Goal: Information Seeking & Learning: Learn about a topic

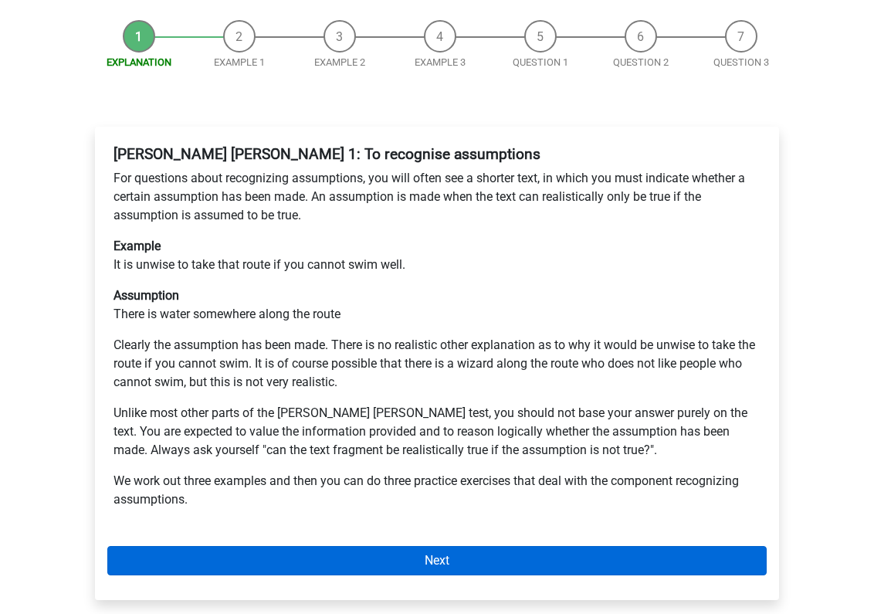
scroll to position [260, 0]
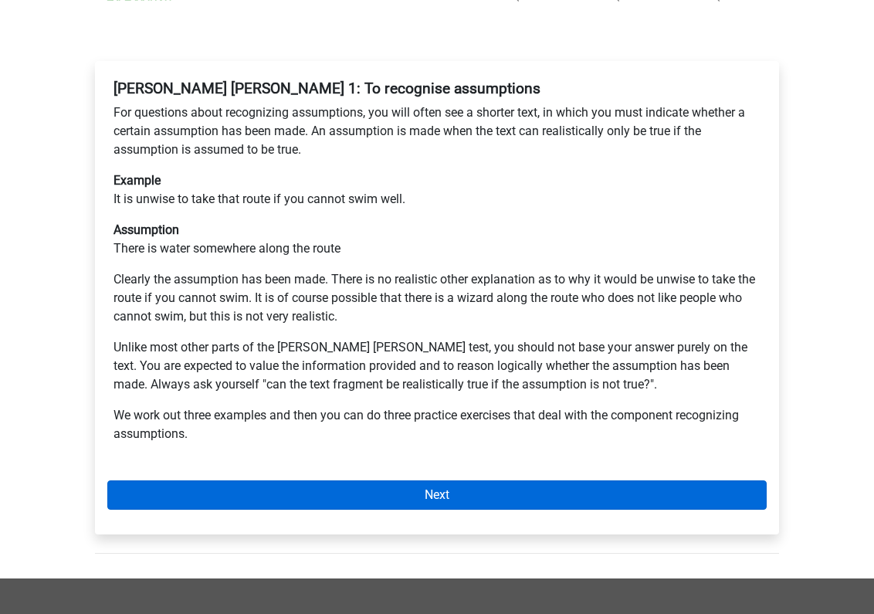
click at [340, 480] on link "Next" at bounding box center [437, 494] width 660 height 29
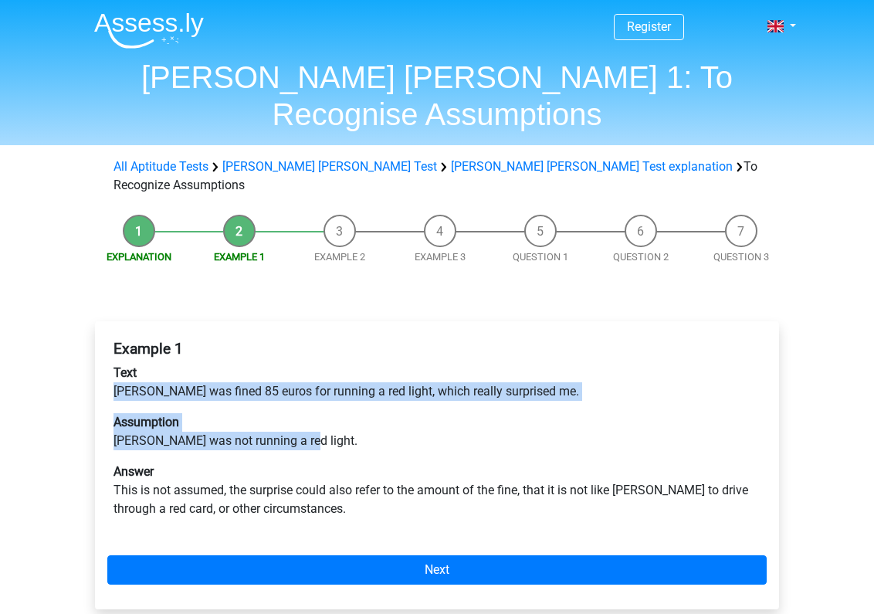
drag, startPoint x: 297, startPoint y: 379, endPoint x: 74, endPoint y: 327, distance: 229.3
click at [74, 327] on div "Explanation Example 1 Example 2 Example 3 Question 1 Question 2 Question 3 Exam…" at bounding box center [437, 430] width 734 height 446
click at [292, 413] on p "Assumption Peter was not running a red light." at bounding box center [437, 431] width 647 height 37
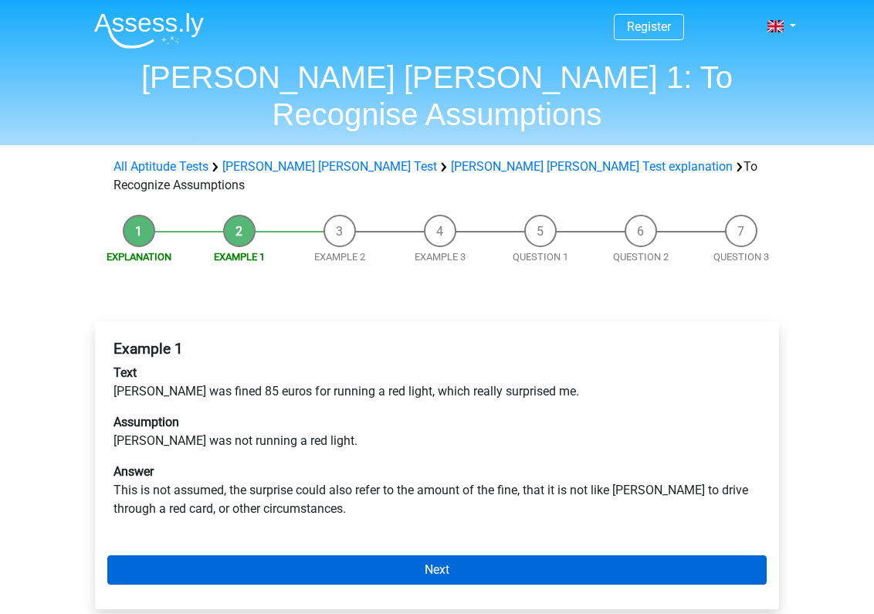
click at [241, 555] on link "Next" at bounding box center [437, 569] width 660 height 29
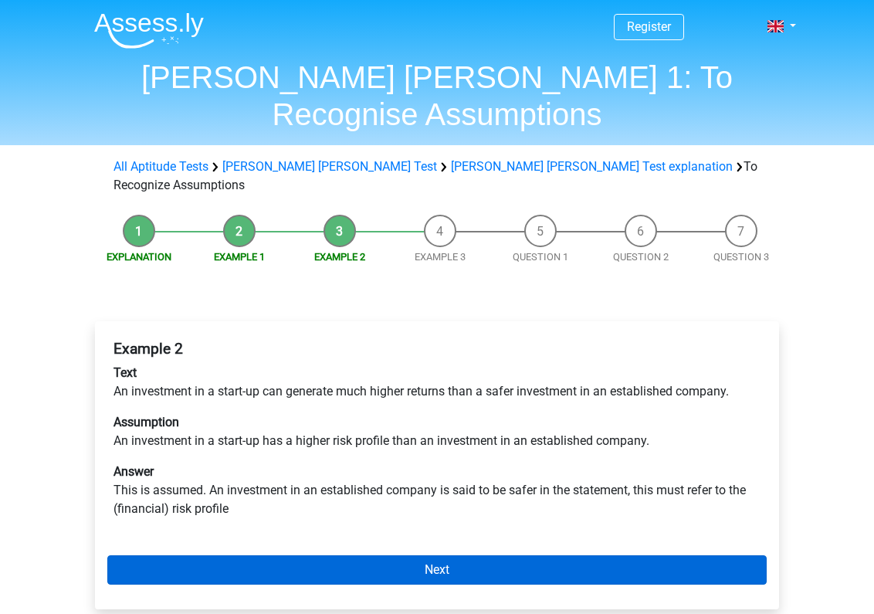
click at [241, 555] on link "Next" at bounding box center [437, 569] width 660 height 29
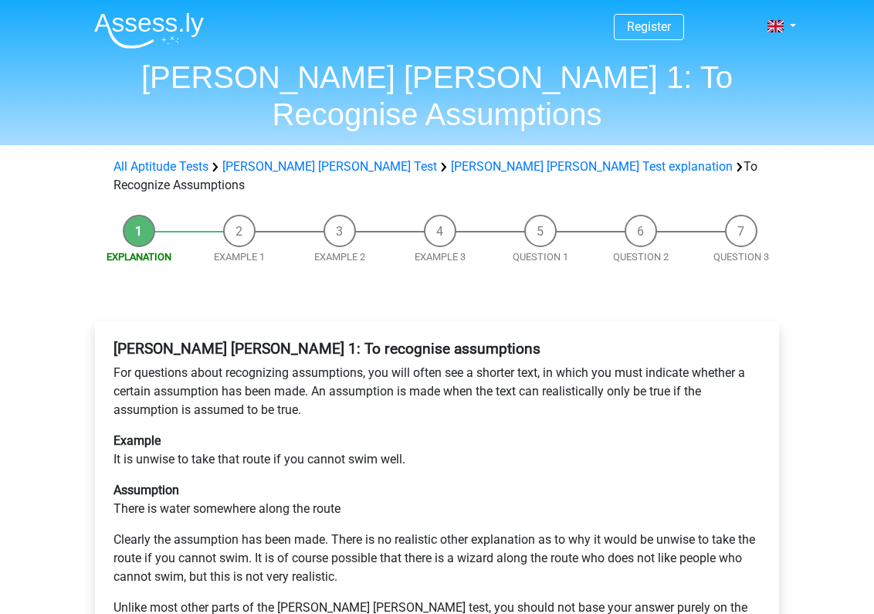
scroll to position [260, 0]
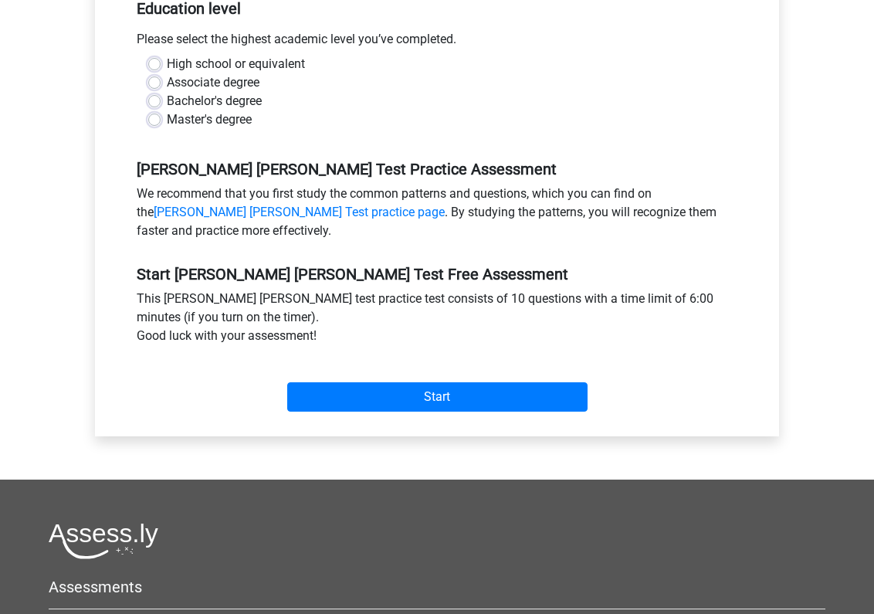
scroll to position [355, 0]
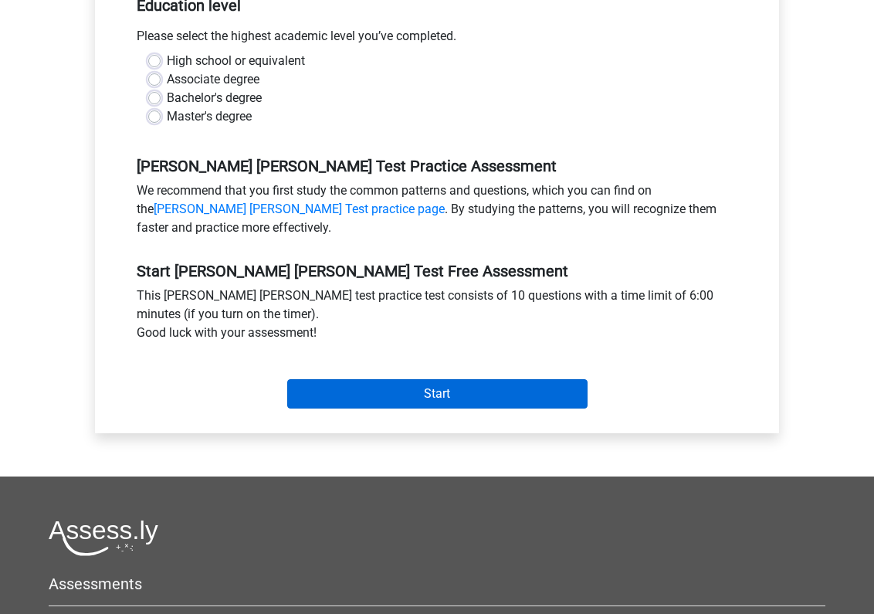
click at [365, 382] on input "Start" at bounding box center [437, 393] width 300 height 29
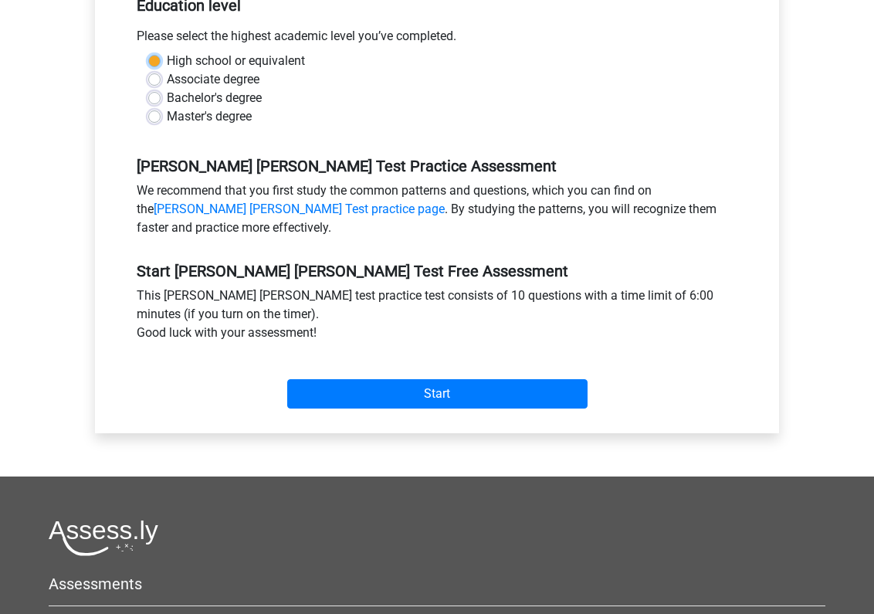
scroll to position [358, 0]
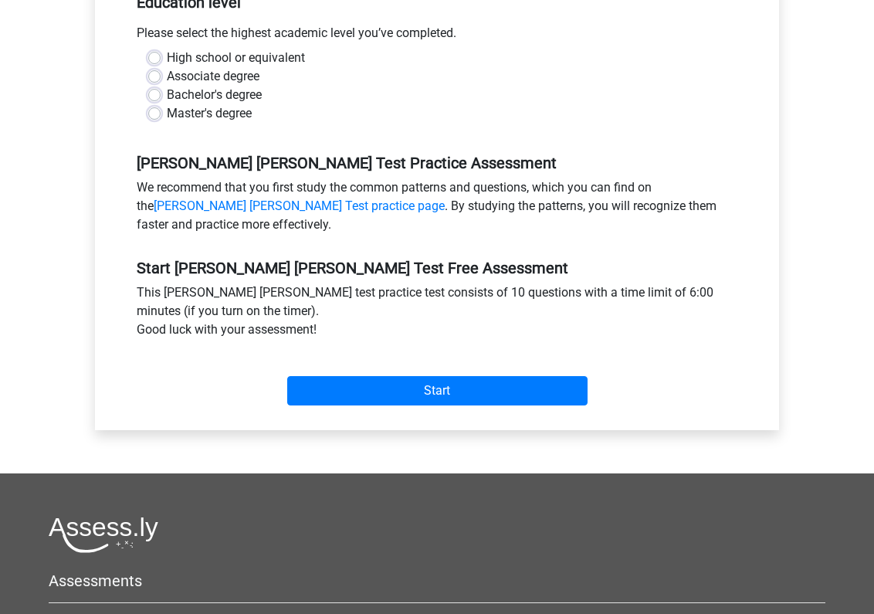
click at [219, 49] on label "High school or equivalent" at bounding box center [236, 58] width 138 height 19
click at [161, 49] on input "High school or equivalent" at bounding box center [154, 56] width 12 height 15
radio input "true"
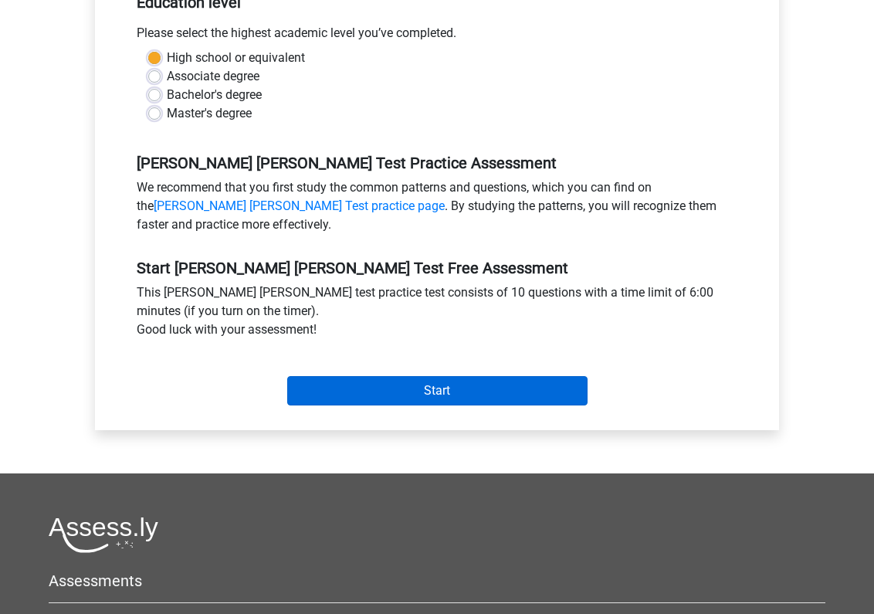
click at [390, 376] on input "Start" at bounding box center [437, 390] width 300 height 29
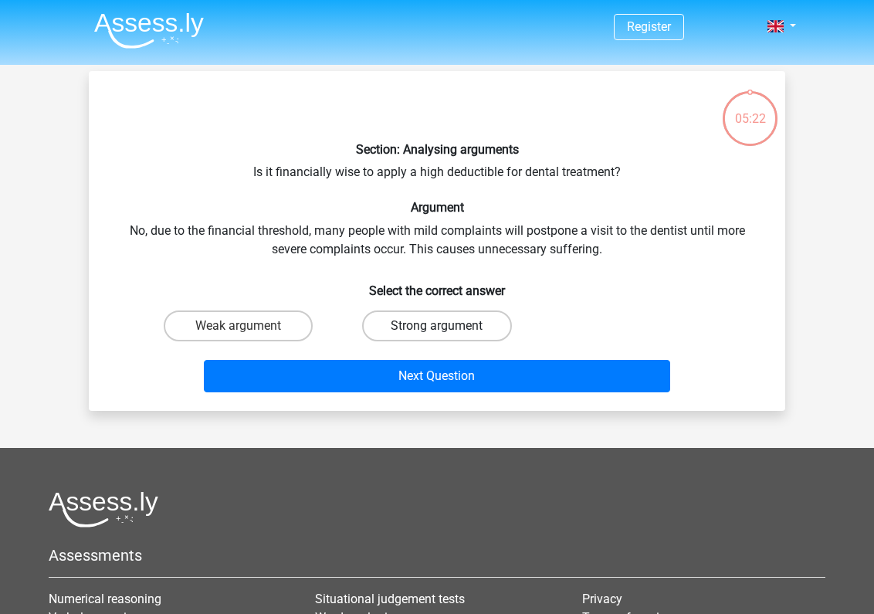
click at [497, 318] on label "Strong argument" at bounding box center [436, 325] width 149 height 31
click at [447, 326] on input "Strong argument" at bounding box center [442, 331] width 10 height 10
radio input "true"
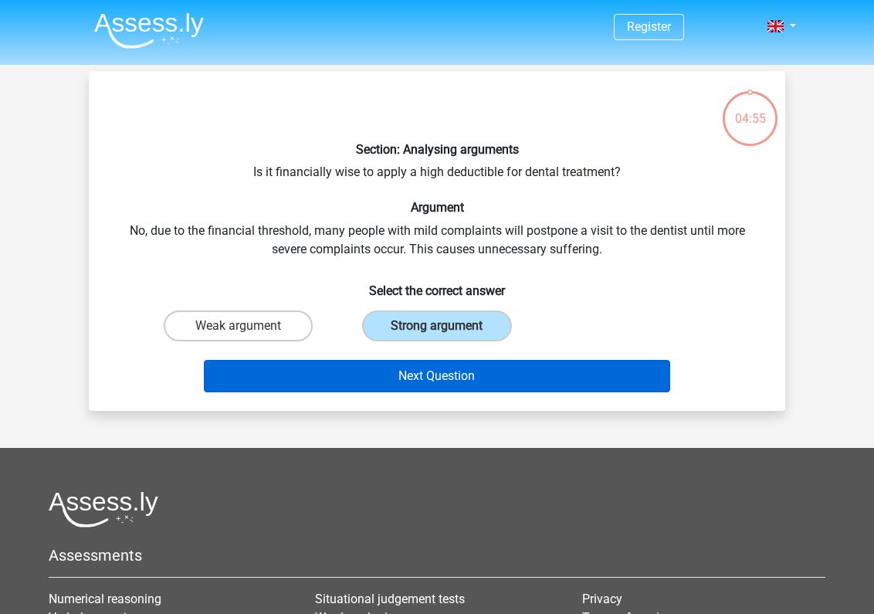
click at [522, 364] on button "Next Question" at bounding box center [437, 376] width 467 height 32
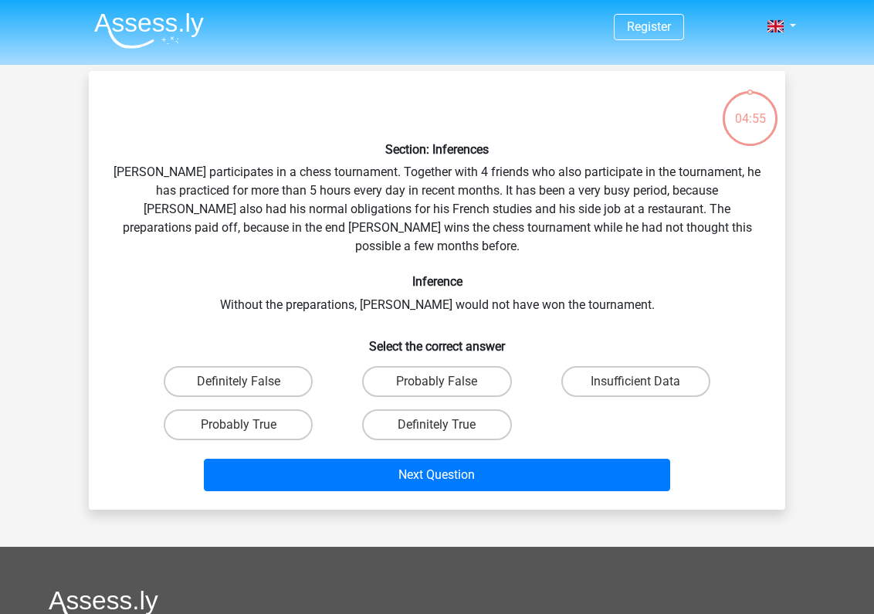
scroll to position [71, 0]
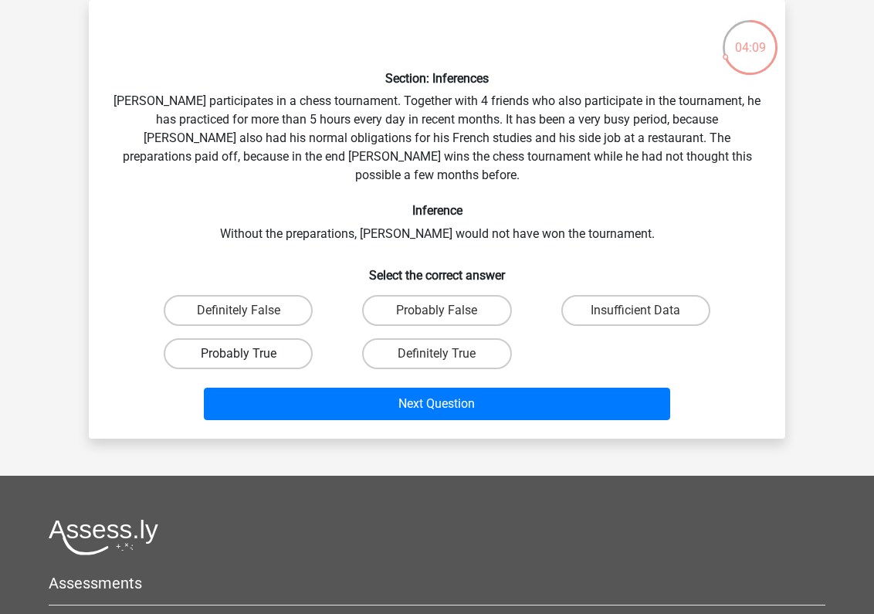
click at [297, 338] on label "Probably True" at bounding box center [238, 353] width 149 height 31
click at [249, 354] on input "Probably True" at bounding box center [244, 359] width 10 height 10
radio input "true"
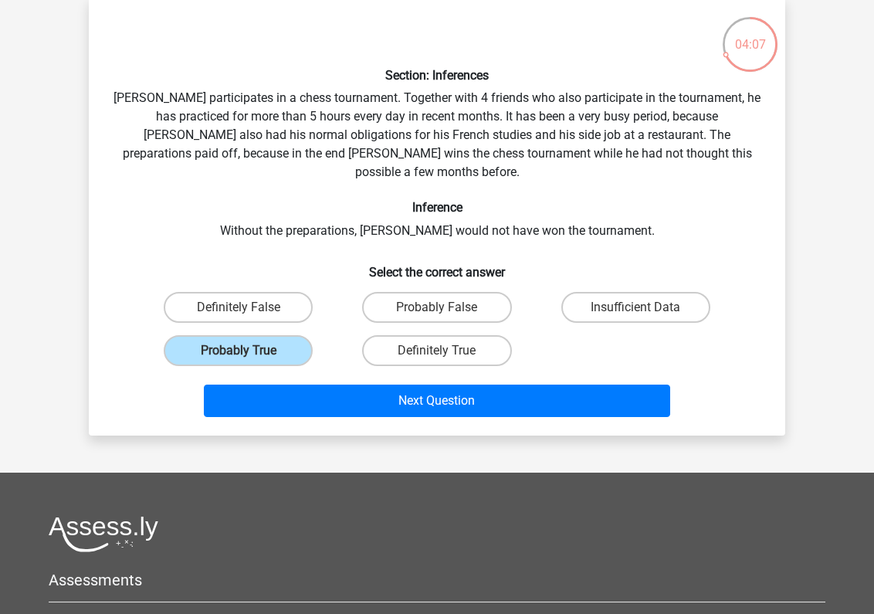
scroll to position [85, 0]
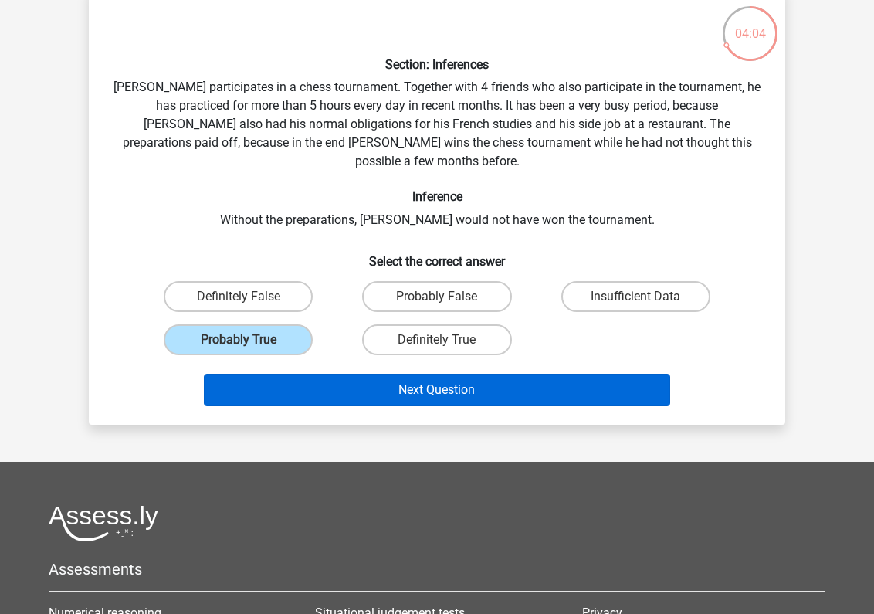
click at [606, 374] on button "Next Question" at bounding box center [437, 390] width 467 height 32
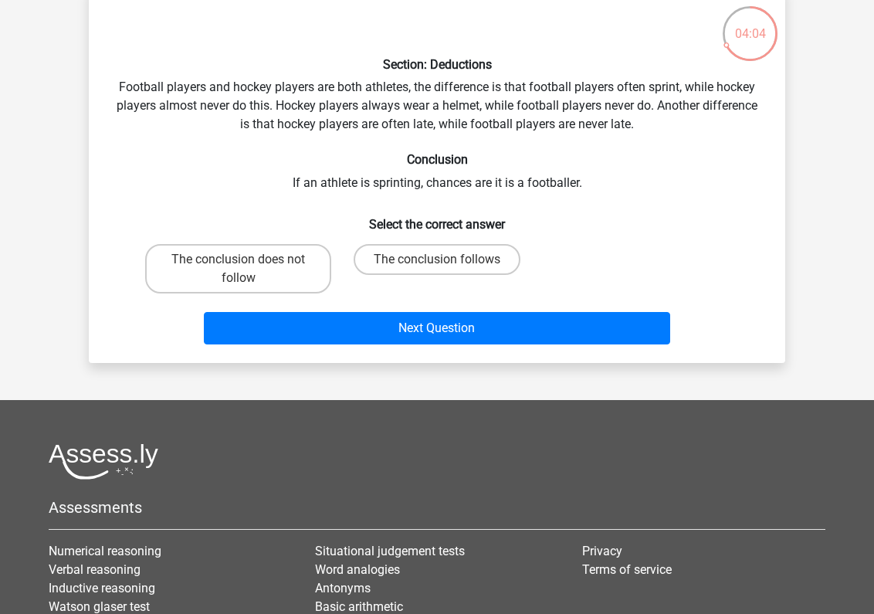
scroll to position [71, 0]
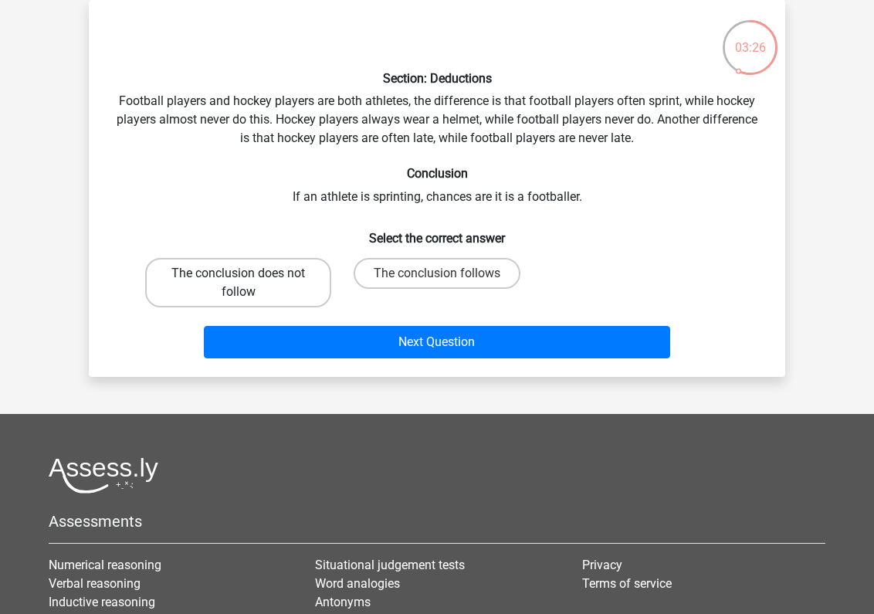
click at [283, 284] on label "The conclusion does not follow" at bounding box center [238, 282] width 186 height 49
click at [249, 283] on input "The conclusion does not follow" at bounding box center [244, 278] width 10 height 10
radio input "true"
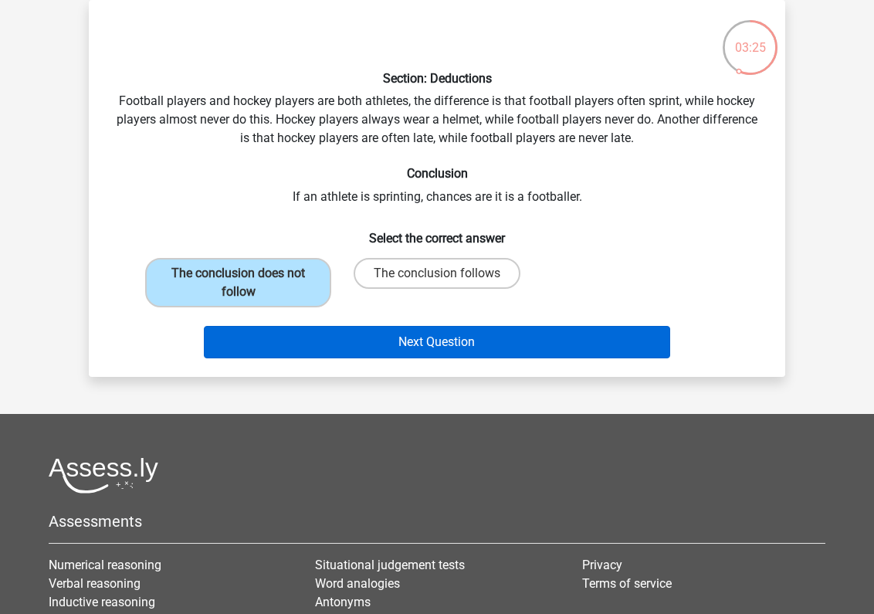
click at [472, 342] on button "Next Question" at bounding box center [437, 342] width 467 height 32
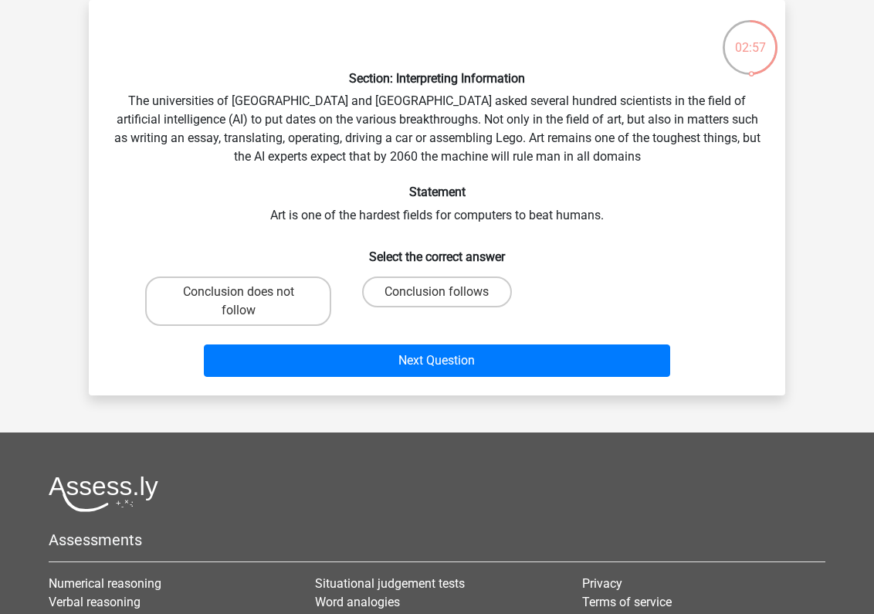
scroll to position [68, 0]
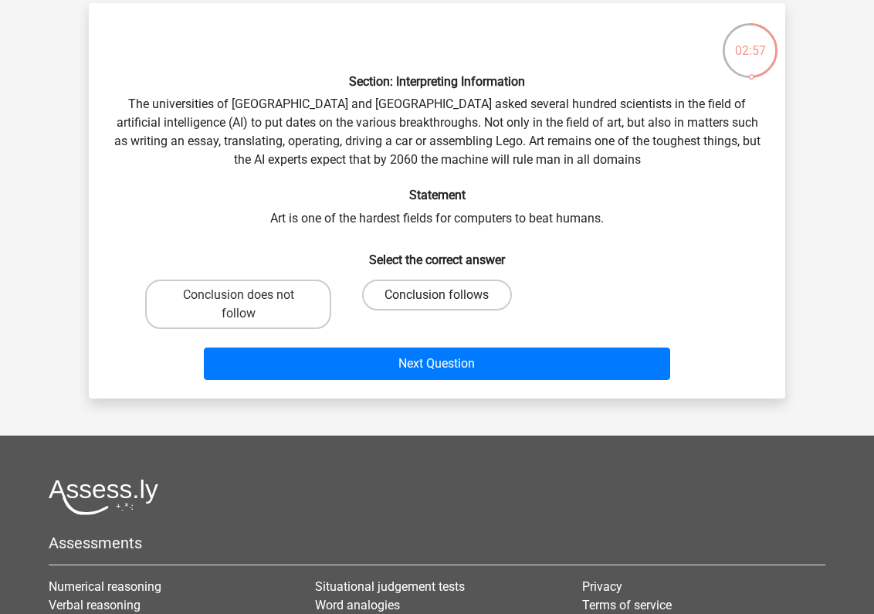
click at [449, 281] on label "Conclusion follows" at bounding box center [436, 295] width 149 height 31
click at [447, 295] on input "Conclusion follows" at bounding box center [442, 300] width 10 height 10
radio input "true"
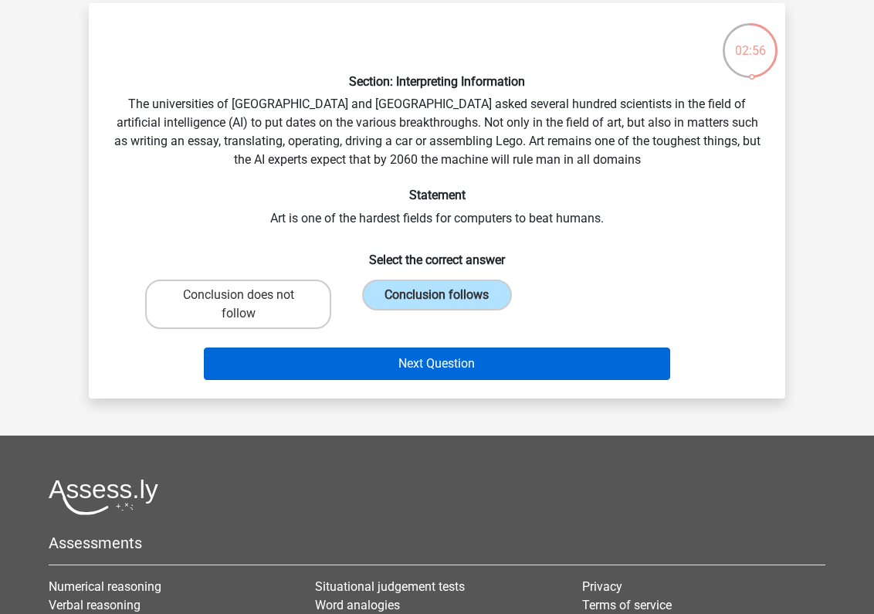
click at [503, 368] on button "Next Question" at bounding box center [437, 364] width 467 height 32
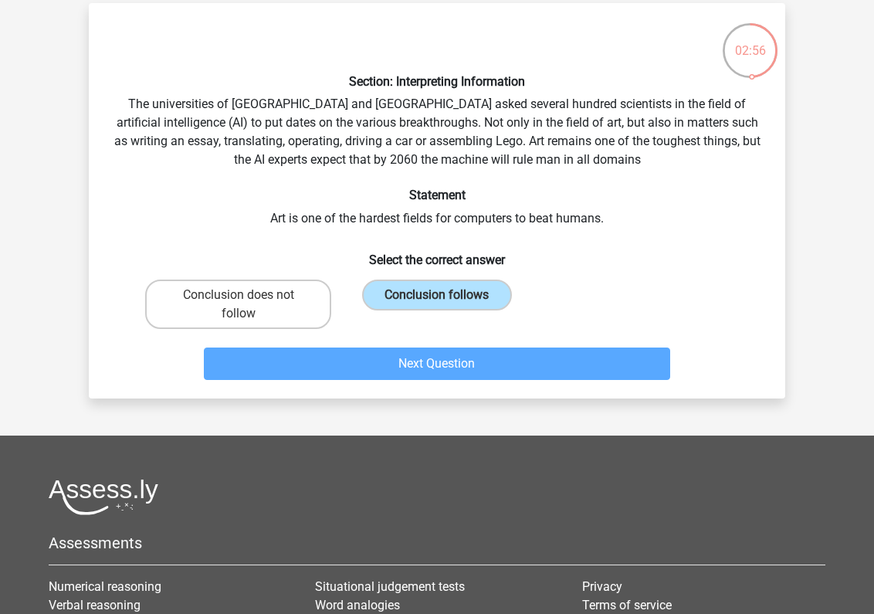
scroll to position [71, 0]
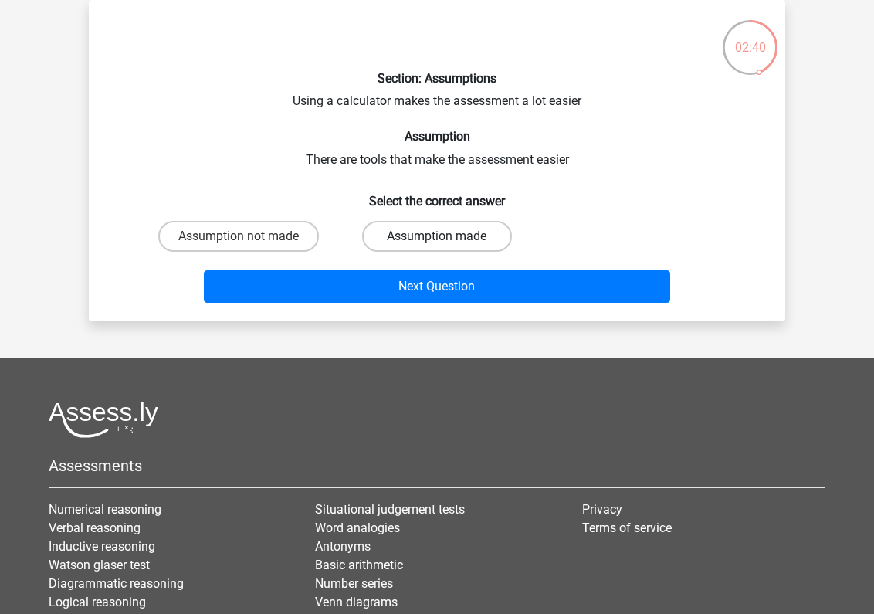
click at [419, 240] on label "Assumption made" at bounding box center [436, 236] width 149 height 31
click at [437, 240] on input "Assumption made" at bounding box center [442, 241] width 10 height 10
radio input "true"
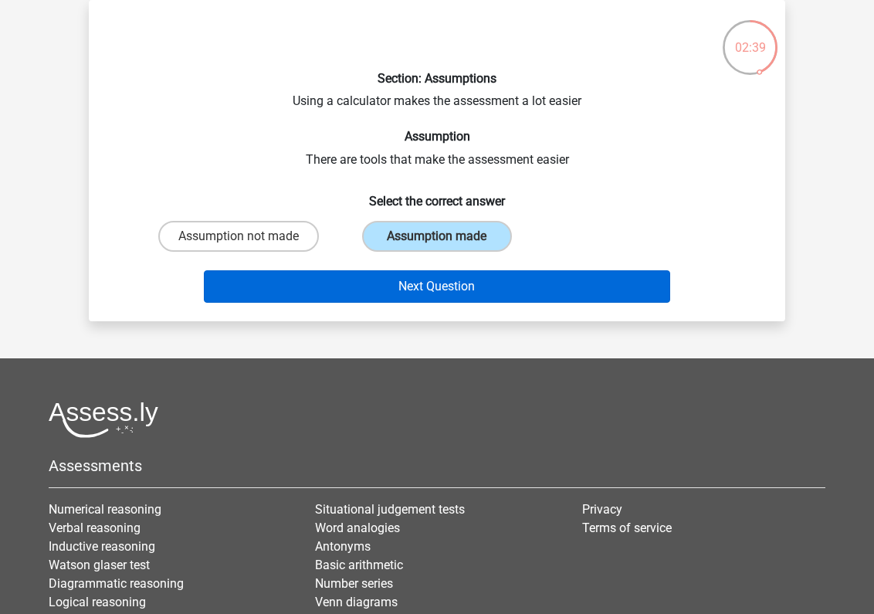
click at [416, 277] on button "Next Question" at bounding box center [437, 286] width 467 height 32
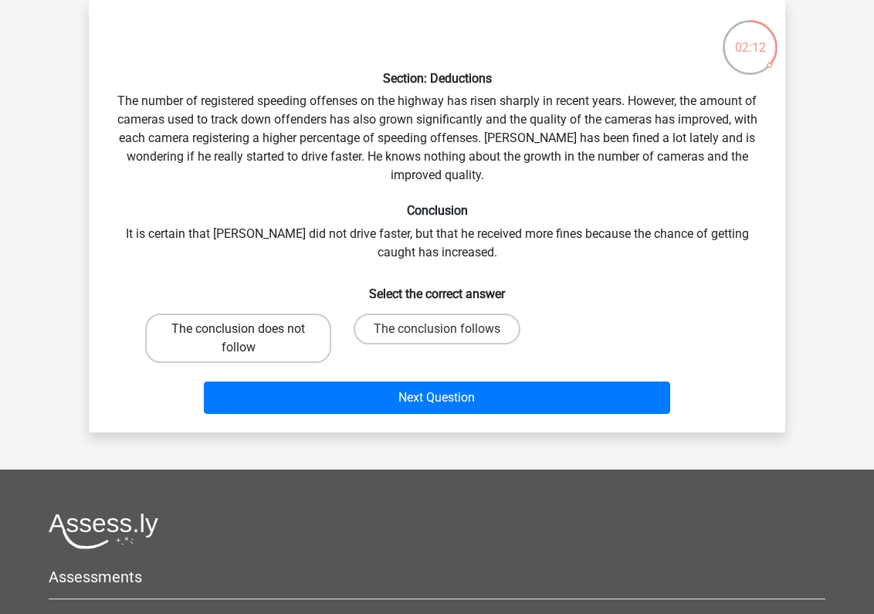
click at [315, 334] on label "The conclusion does not follow" at bounding box center [238, 338] width 186 height 49
click at [249, 334] on input "The conclusion does not follow" at bounding box center [244, 334] width 10 height 10
radio input "true"
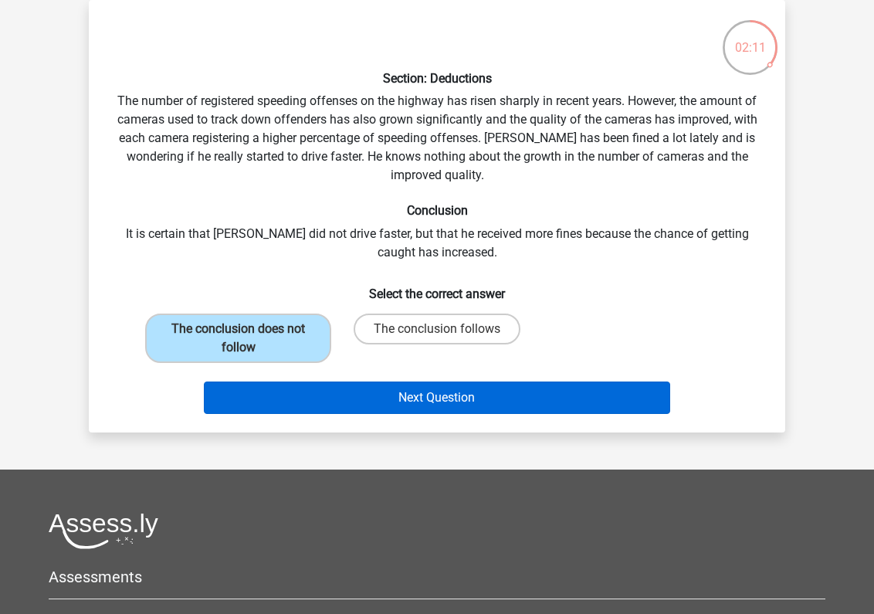
click at [389, 385] on button "Next Question" at bounding box center [437, 398] width 467 height 32
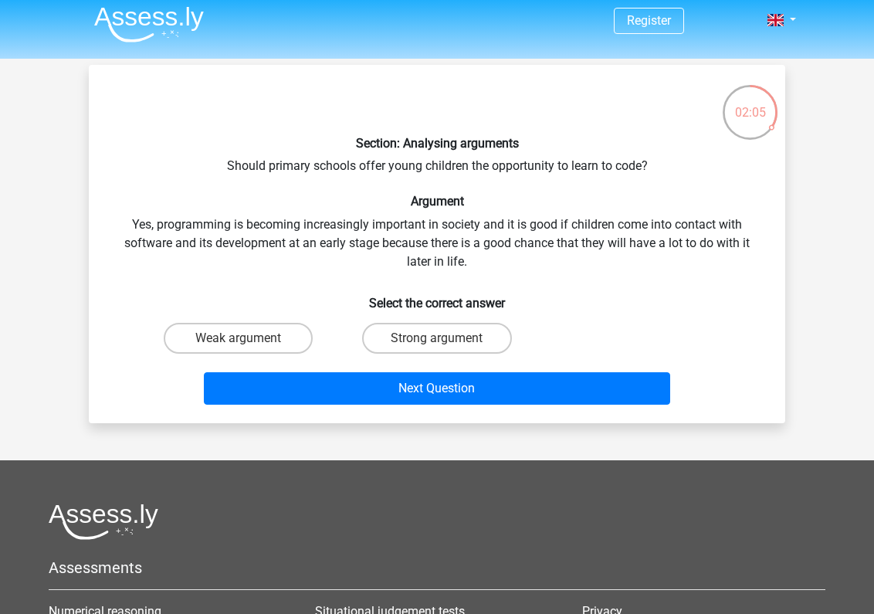
scroll to position [25, 0]
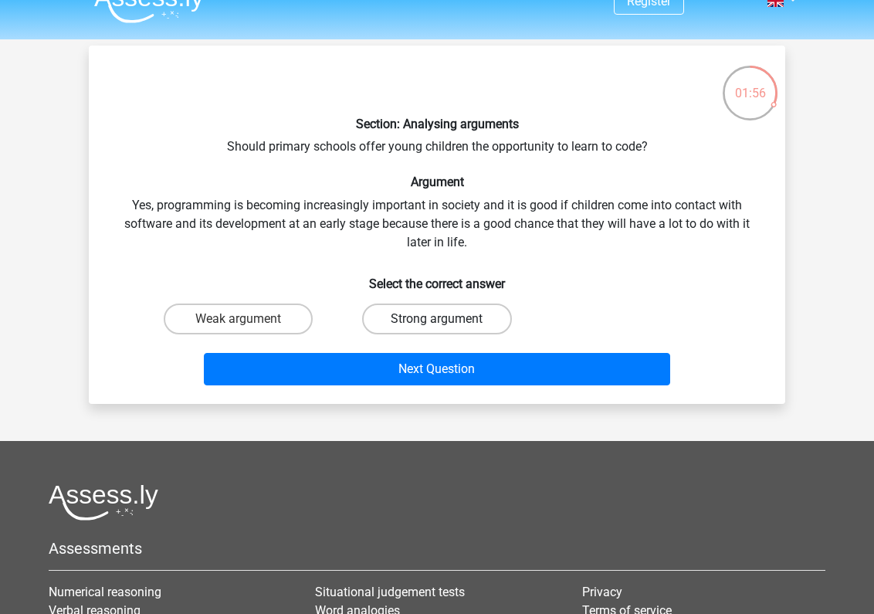
click at [434, 321] on label "Strong argument" at bounding box center [436, 319] width 149 height 31
click at [437, 321] on input "Strong argument" at bounding box center [442, 324] width 10 height 10
radio input "true"
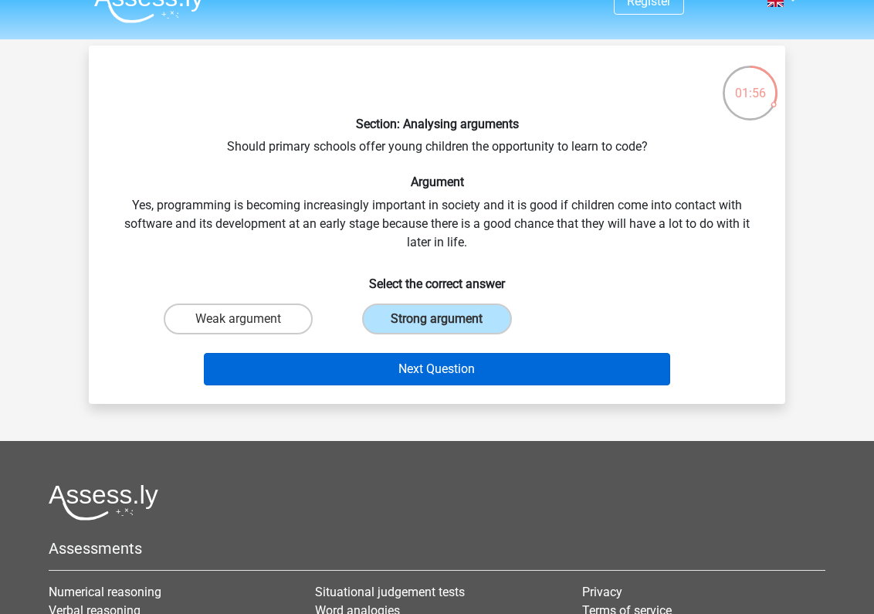
click at [445, 362] on button "Next Question" at bounding box center [437, 369] width 467 height 32
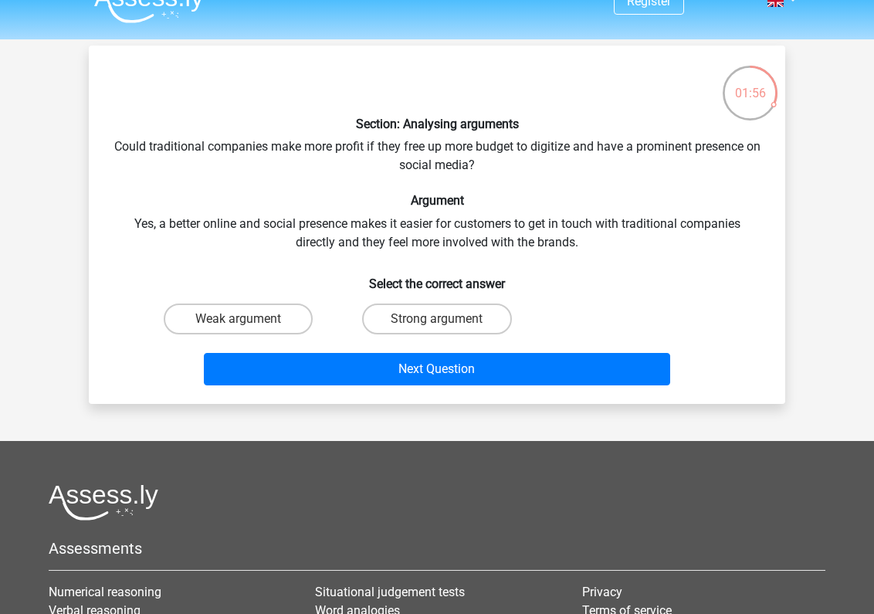
scroll to position [71, 0]
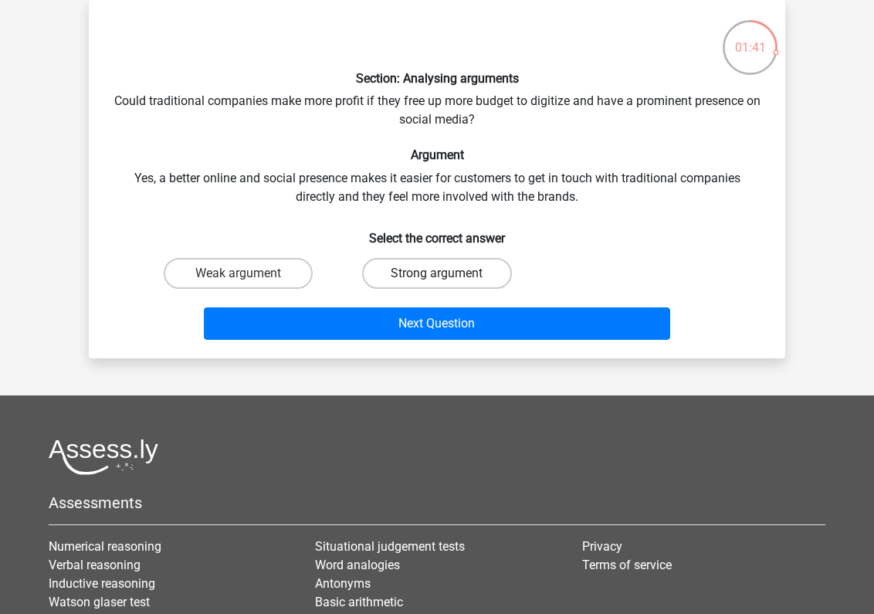
click at [412, 280] on label "Strong argument" at bounding box center [436, 273] width 149 height 31
click at [437, 280] on input "Strong argument" at bounding box center [442, 278] width 10 height 10
radio input "true"
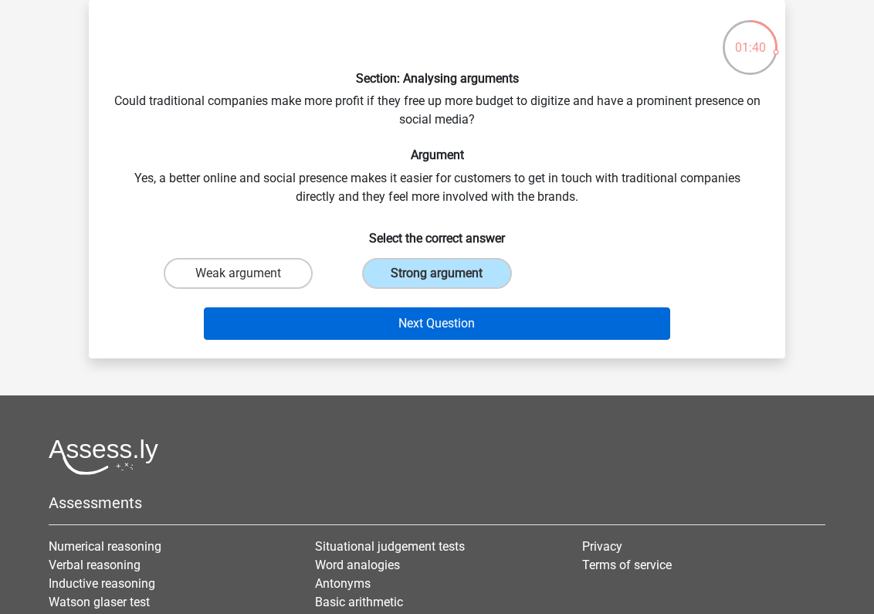
click at [408, 334] on button "Next Question" at bounding box center [437, 323] width 467 height 32
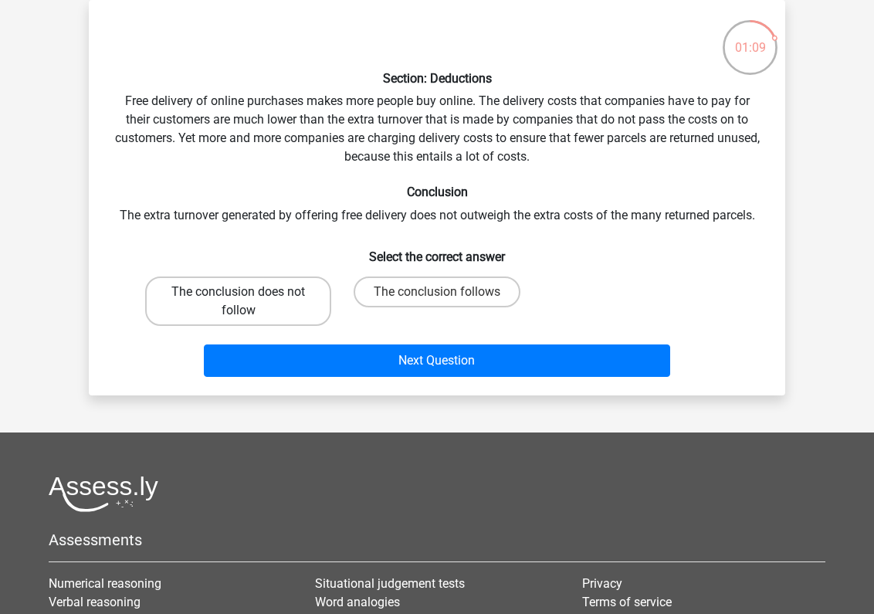
click at [267, 301] on label "The conclusion does not follow" at bounding box center [238, 301] width 186 height 49
click at [249, 301] on input "The conclusion does not follow" at bounding box center [244, 297] width 10 height 10
radio input "true"
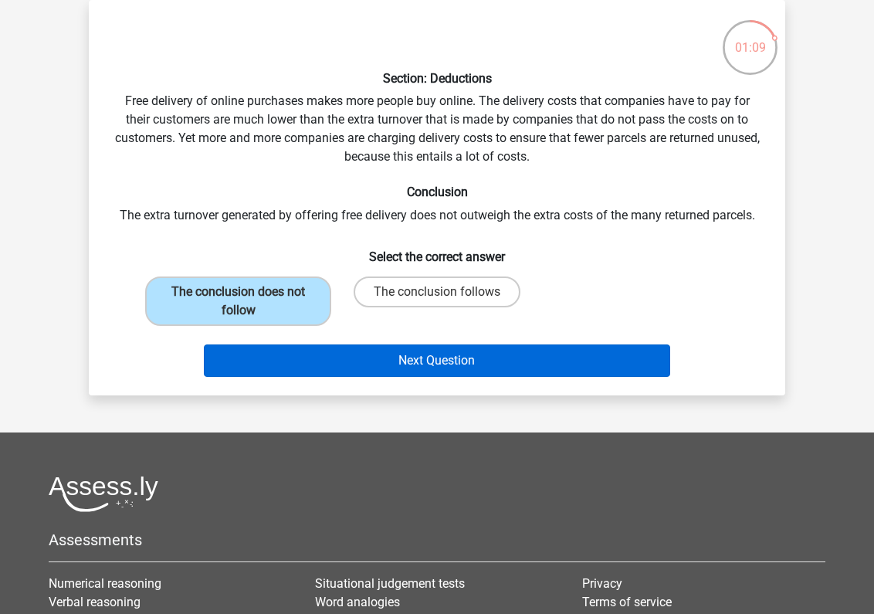
click at [356, 367] on button "Next Question" at bounding box center [437, 360] width 467 height 32
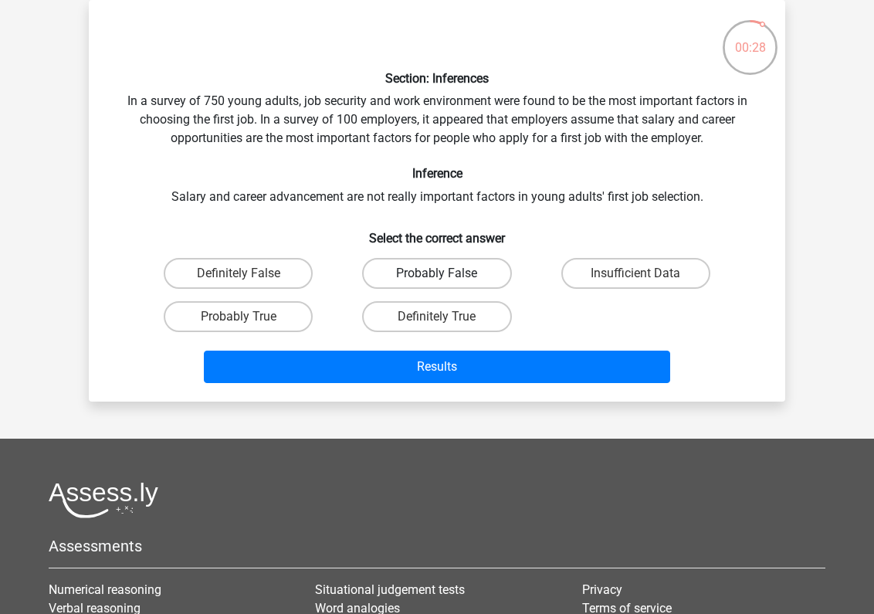
click at [446, 270] on label "Probably False" at bounding box center [436, 273] width 149 height 31
click at [446, 273] on input "Probably False" at bounding box center [442, 278] width 10 height 10
radio input "true"
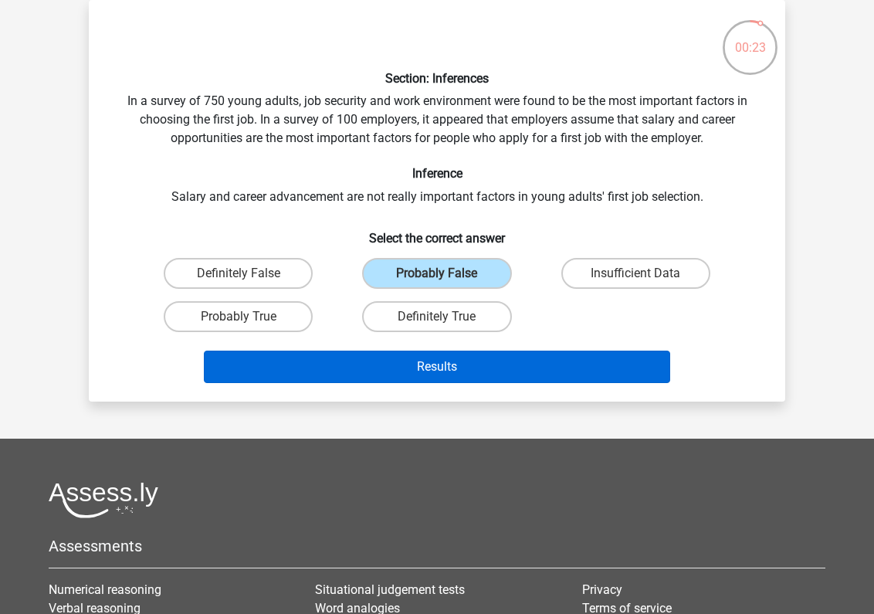
click at [499, 372] on button "Results" at bounding box center [437, 367] width 467 height 32
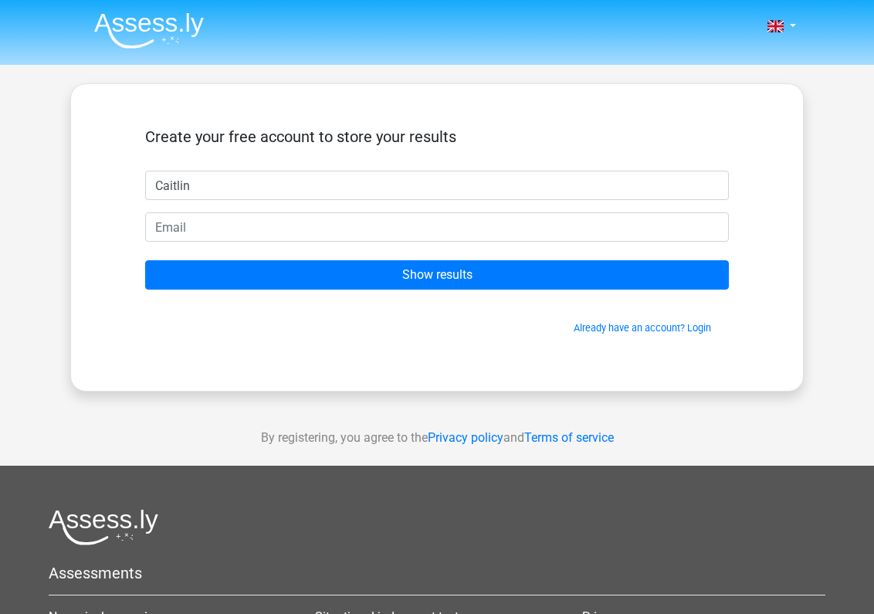
type input "Caitlin"
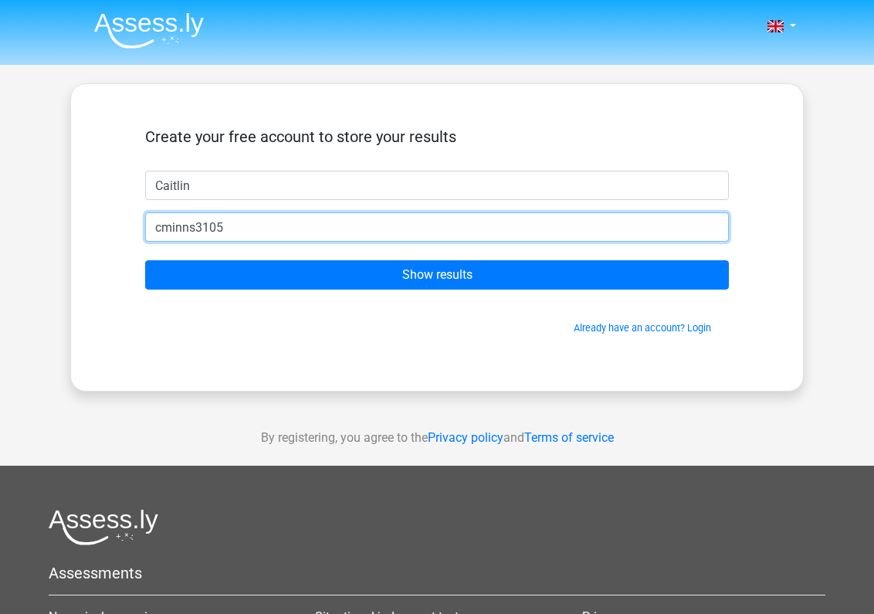
paste input "what is the itdn table [PERSON_NAME] [PERSON_NAME]"
type input "what is the itdn table [PERSON_NAME] [PERSON_NAME]"
drag, startPoint x: 384, startPoint y: 219, endPoint x: 133, endPoint y: 222, distance: 251.0
click at [132, 223] on div "Create your free account to store your results Caitlin what is the itdn table […" at bounding box center [437, 237] width 658 height 232
paste input "@"
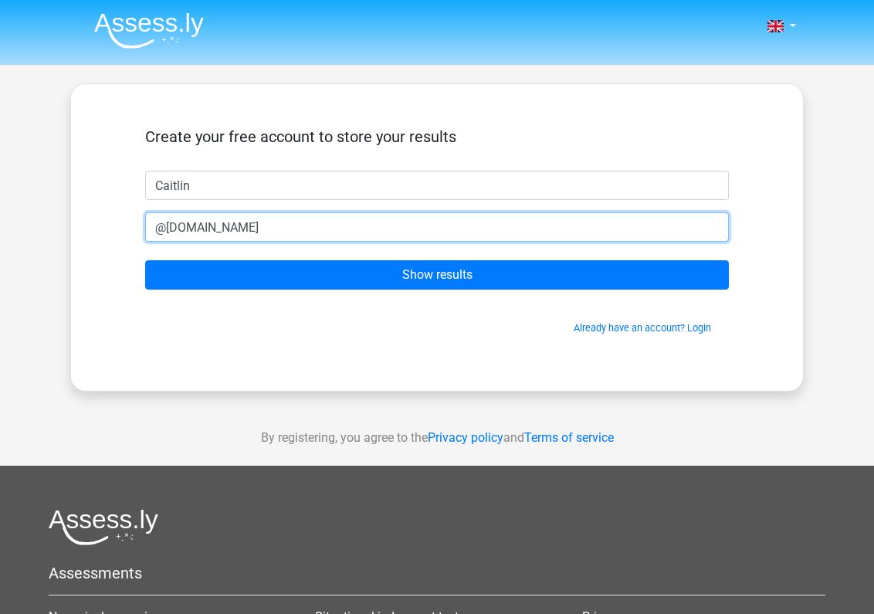
click at [154, 226] on input "@[DOMAIN_NAME]" at bounding box center [437, 226] width 584 height 29
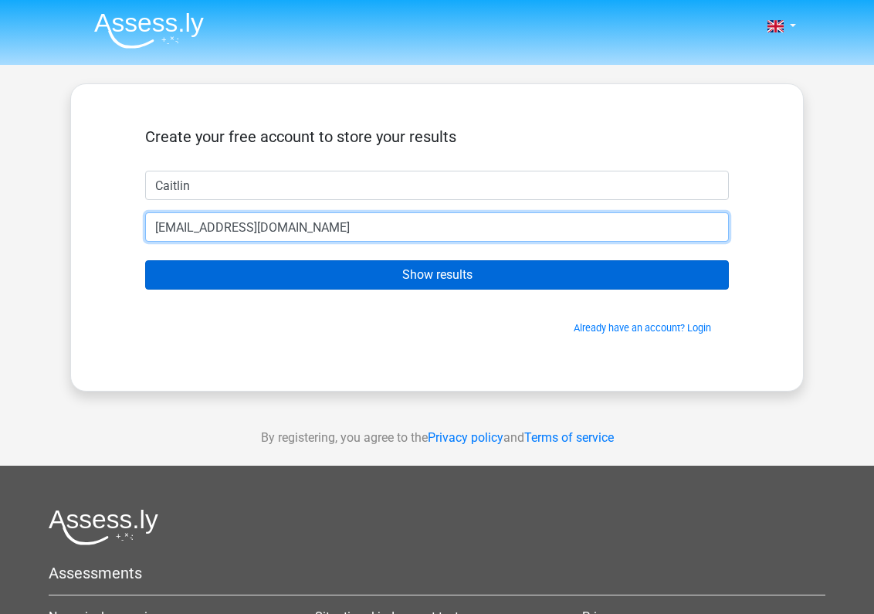
type input "[EMAIL_ADDRESS][DOMAIN_NAME]"
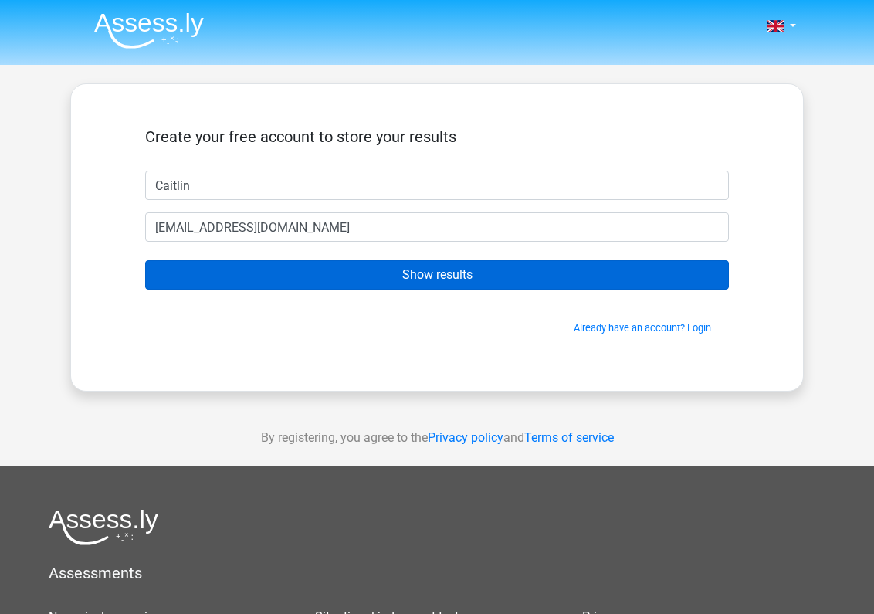
click at [266, 269] on input "Show results" at bounding box center [437, 274] width 584 height 29
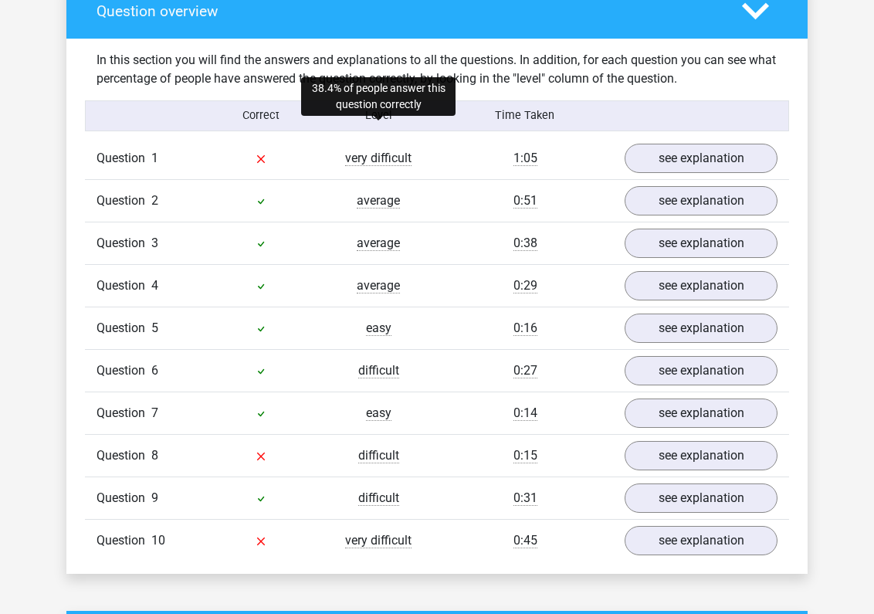
scroll to position [1159, 0]
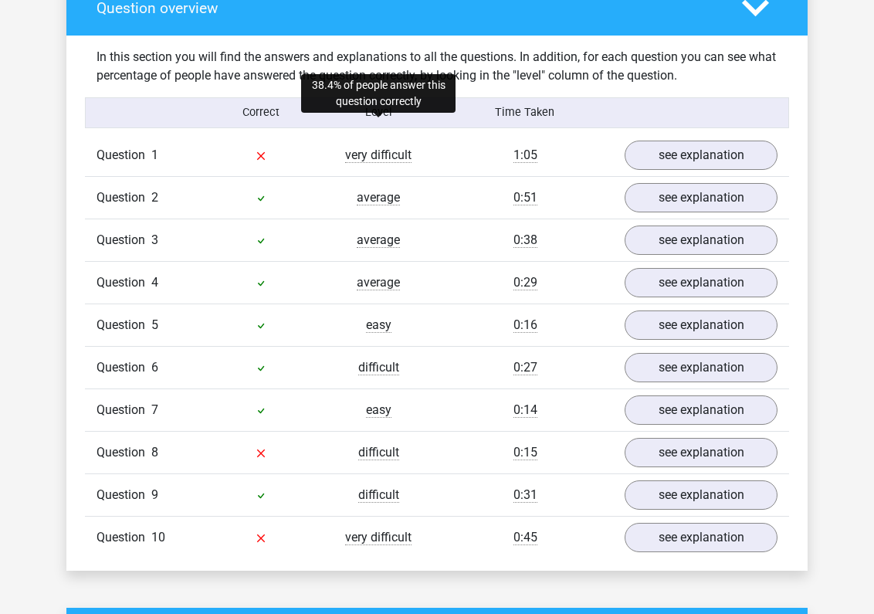
click at [361, 148] on span "very difficult" at bounding box center [378, 155] width 66 height 15
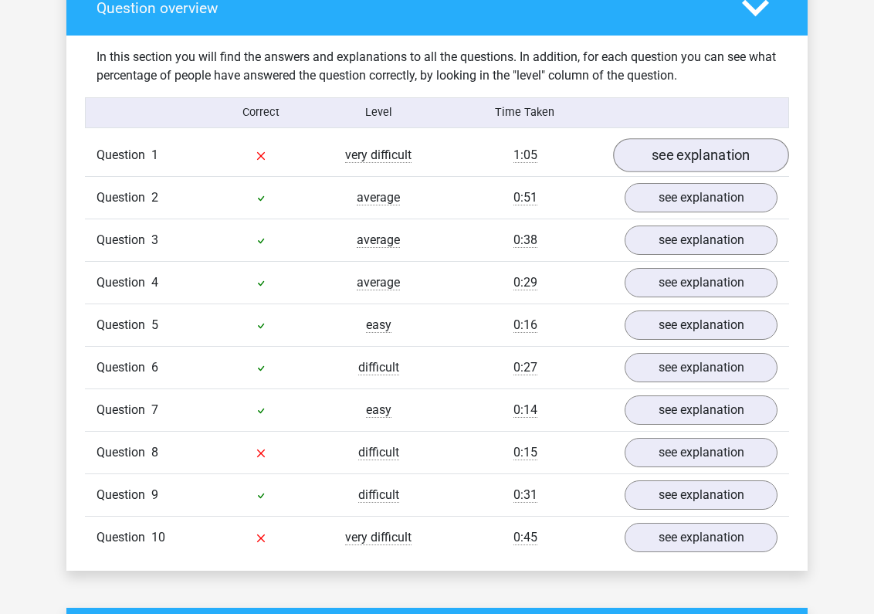
click at [668, 138] on link "see explanation" at bounding box center [701, 155] width 176 height 34
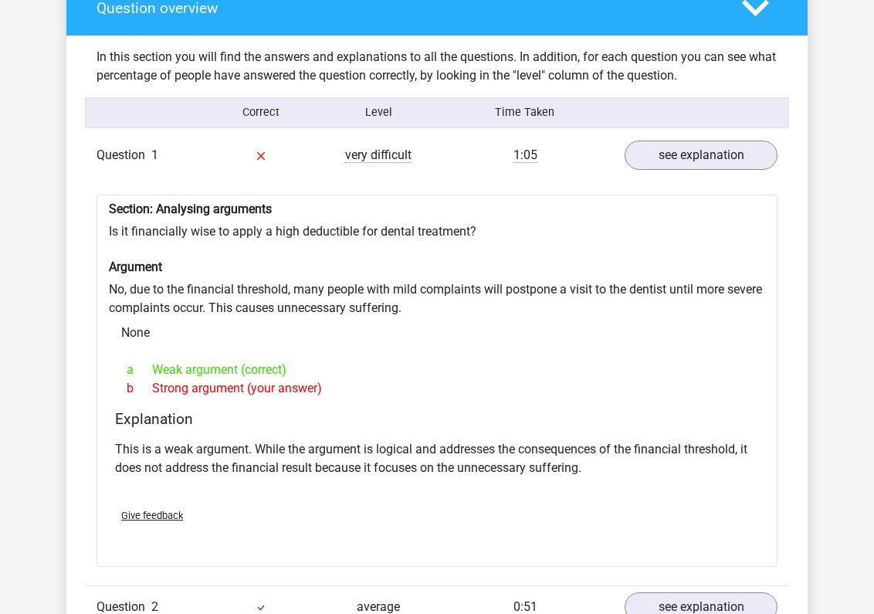
click at [578, 146] on div "1:05" at bounding box center [525, 155] width 176 height 19
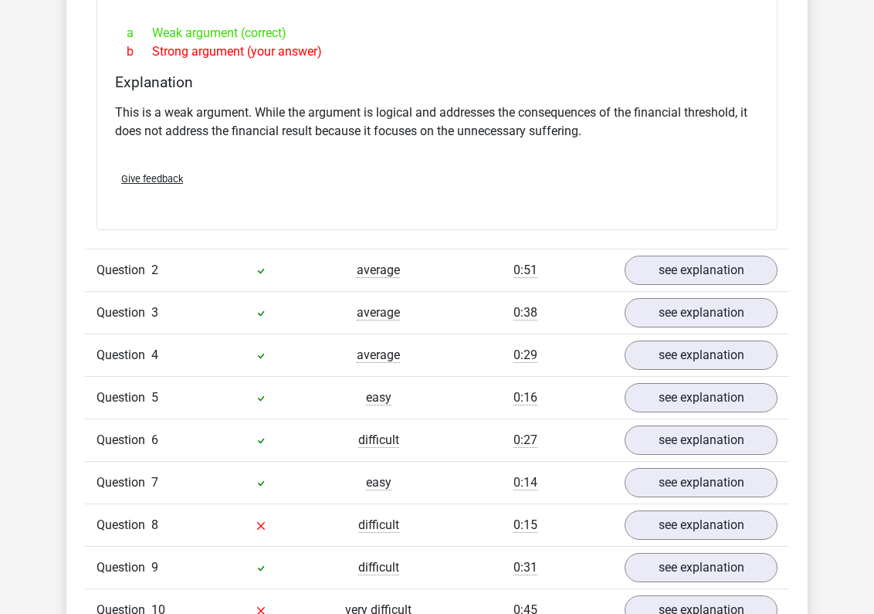
scroll to position [1625, 0]
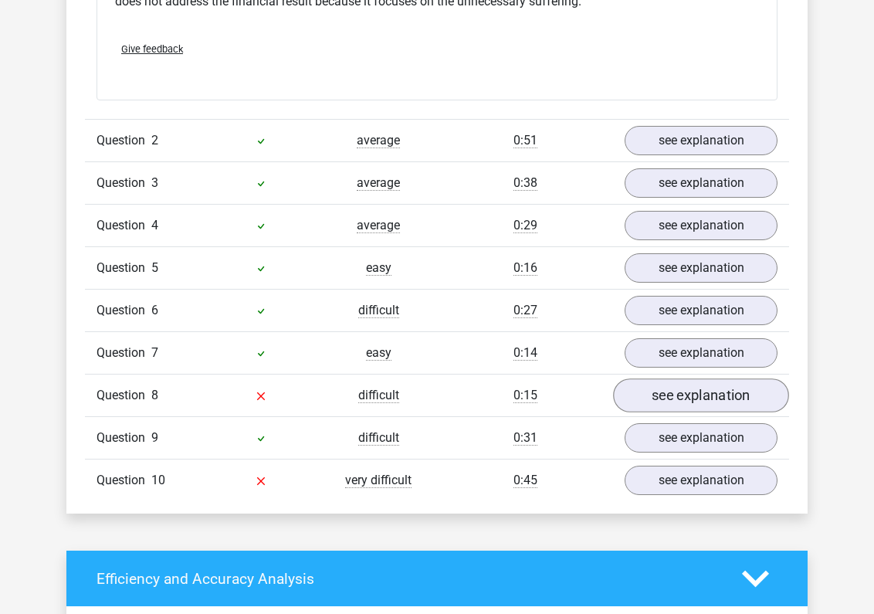
click at [644, 379] on link "see explanation" at bounding box center [701, 396] width 176 height 34
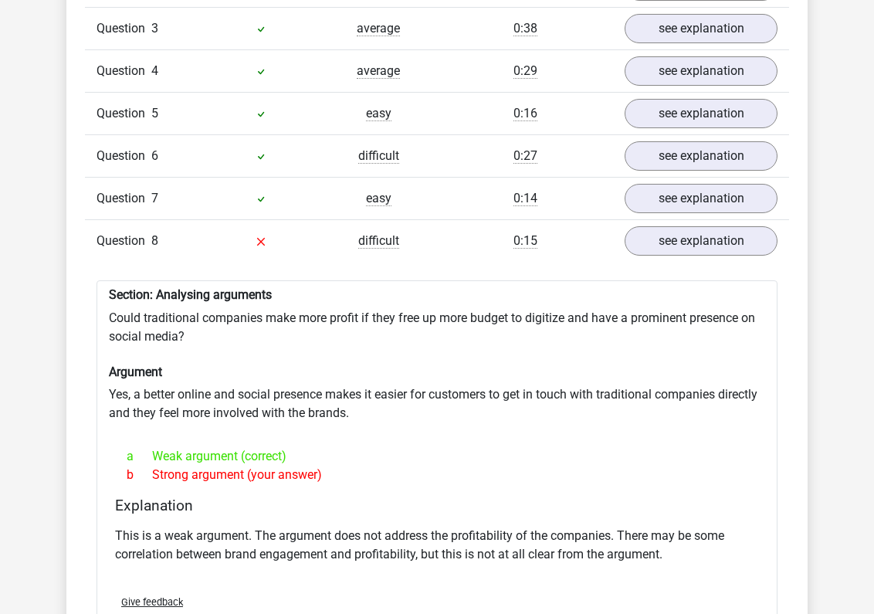
scroll to position [1783, 0]
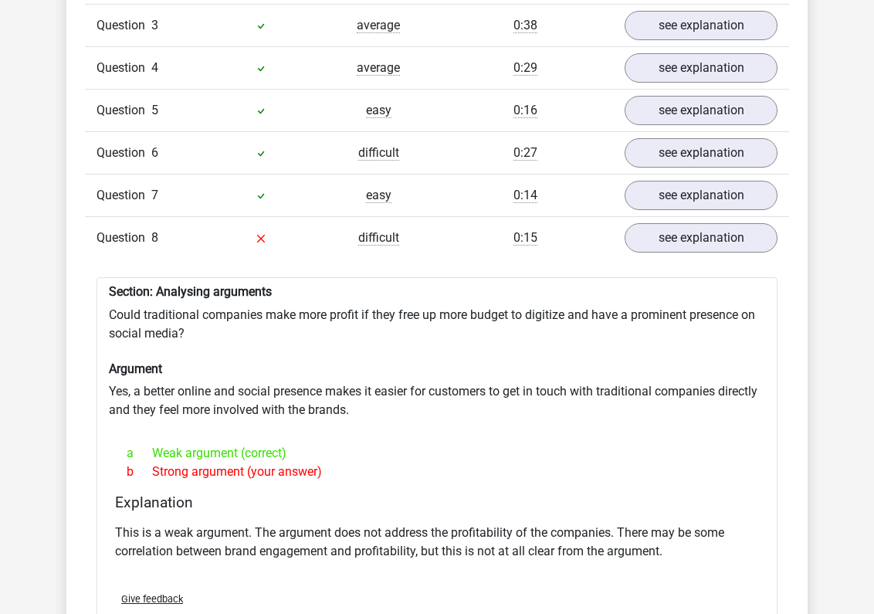
click at [407, 361] on h6 "Argument" at bounding box center [437, 368] width 657 height 15
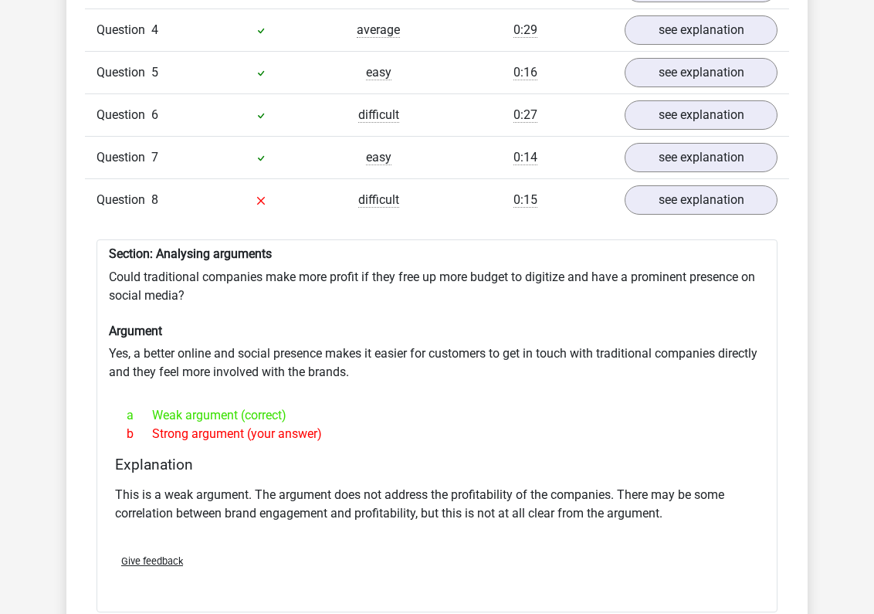
scroll to position [1824, 0]
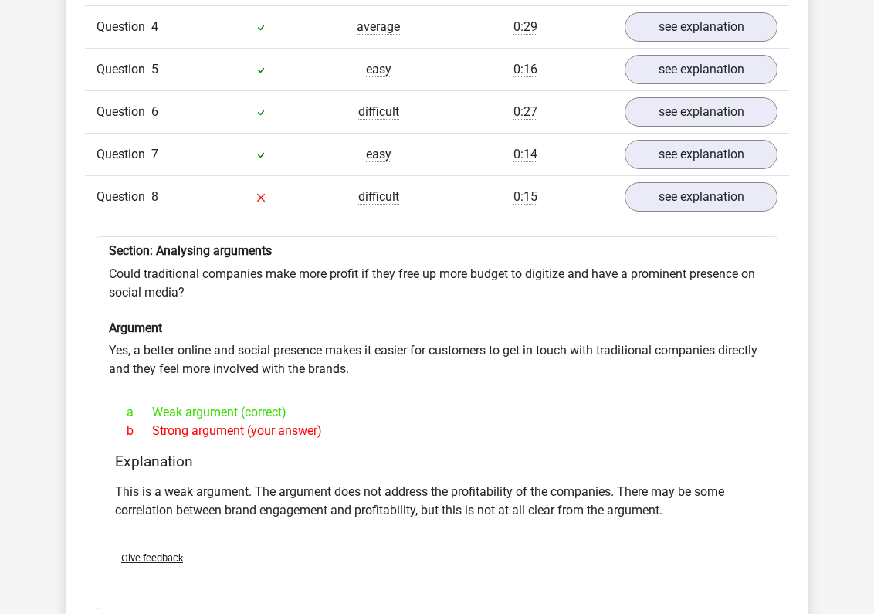
click at [407, 332] on div "Section: Analysing arguments Could traditional companies make more profit if th…" at bounding box center [437, 422] width 681 height 373
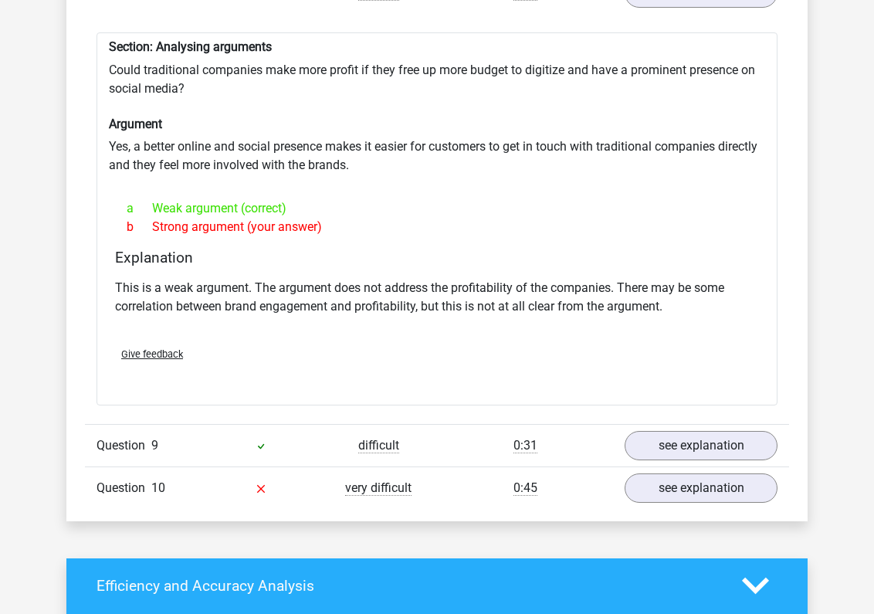
scroll to position [2118, 0]
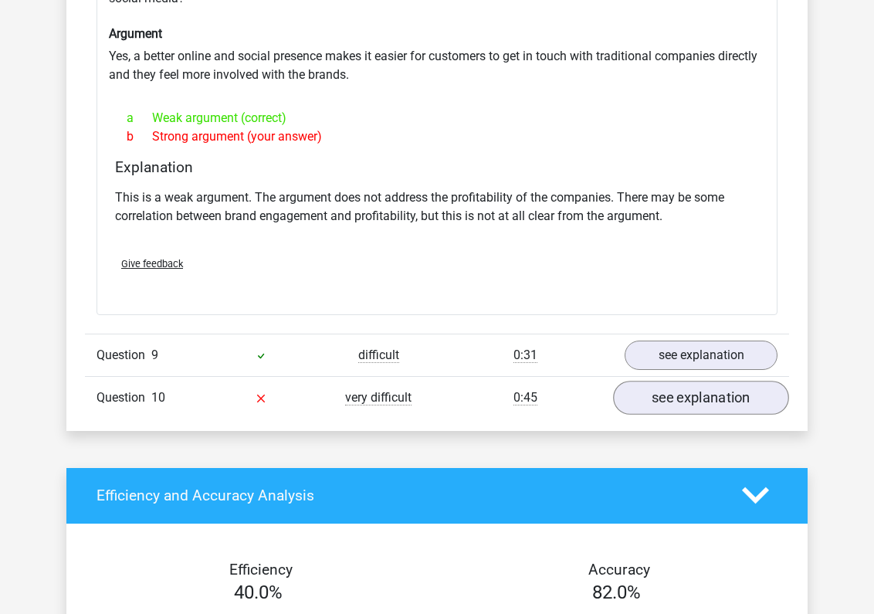
click at [636, 381] on link "see explanation" at bounding box center [701, 398] width 176 height 34
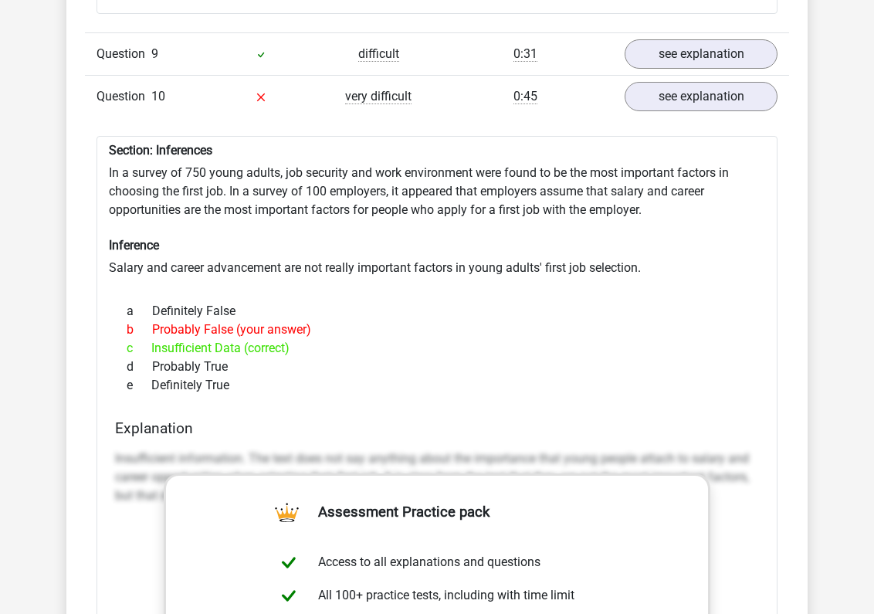
scroll to position [2416, 0]
